Goal: Transaction & Acquisition: Purchase product/service

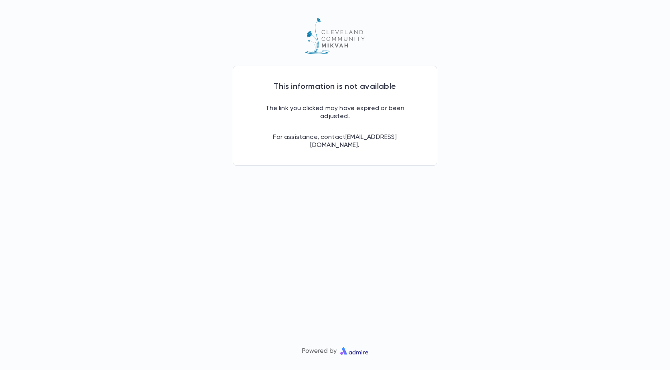
click at [351, 102] on p "The link you clicked may have expired or been adjusted." at bounding box center [335, 106] width 151 height 29
click at [371, 137] on p "For assistance, contact office@ccmikvah.org ." at bounding box center [335, 135] width 151 height 29
click at [370, 137] on p "For assistance, contact office@ccmikvah.org ." at bounding box center [335, 135] width 151 height 29
